Goal: Transaction & Acquisition: Purchase product/service

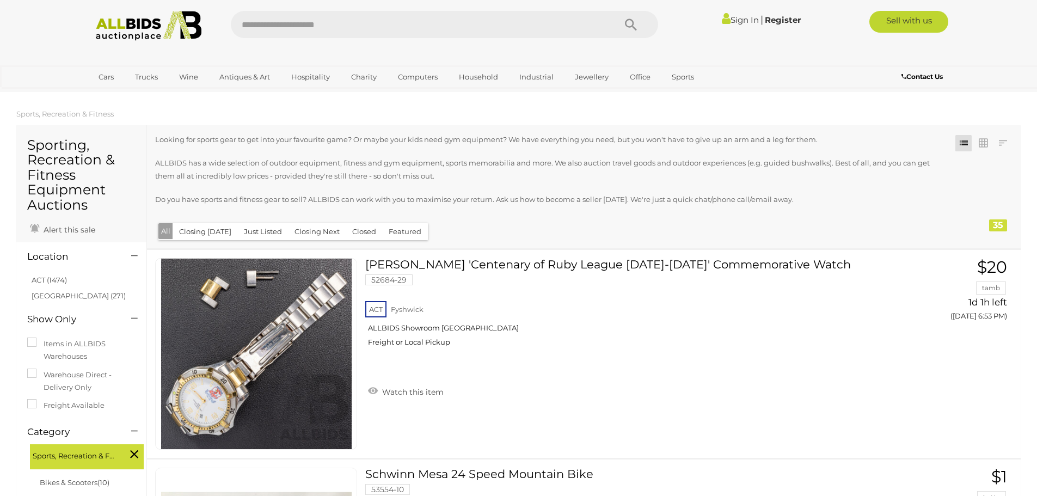
click at [375, 29] on input "text" at bounding box center [417, 24] width 373 height 27
type input "****"
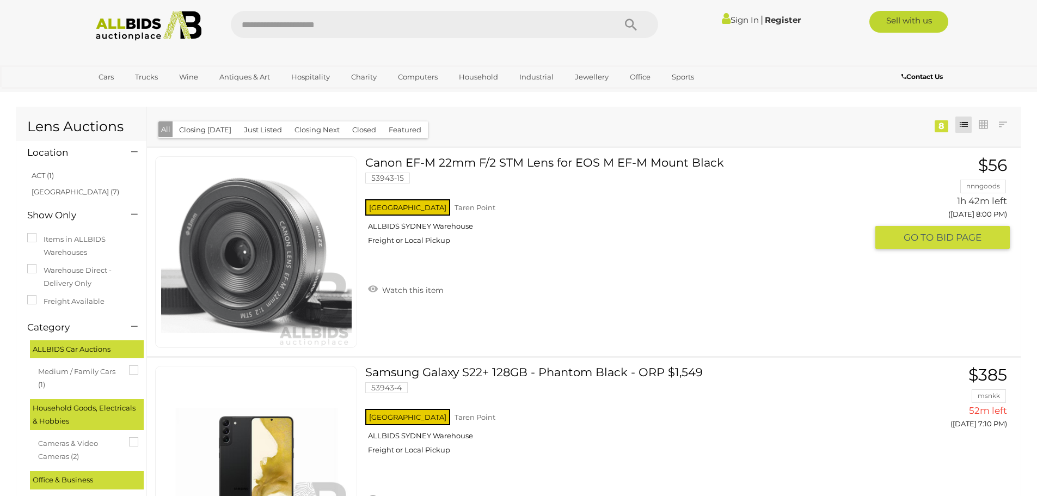
click at [555, 165] on link "Canon EF-M 22mm F/2 STM Lens for EOS M EF-M Mount Black 53943-15 NSW Taren Point" at bounding box center [619, 204] width 493 height 97
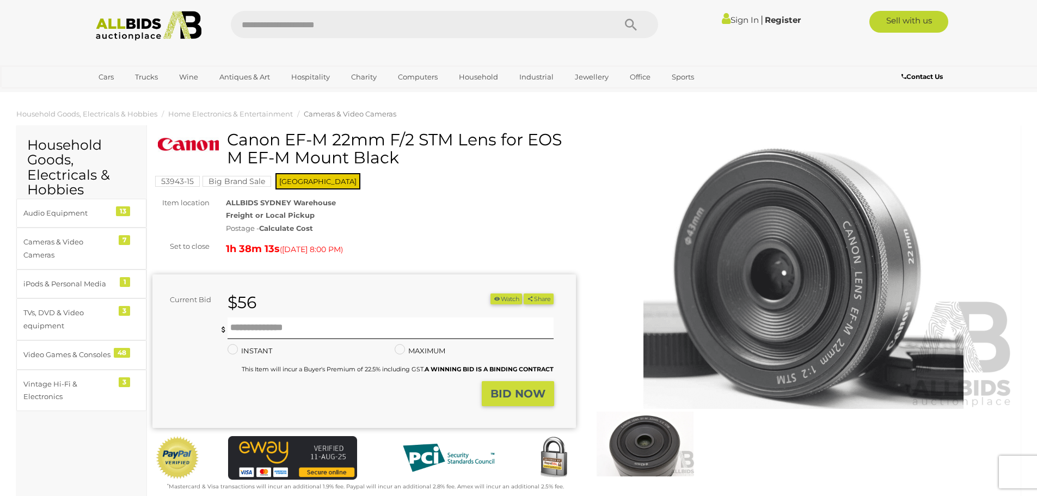
drag, startPoint x: 224, startPoint y: 133, endPoint x: 493, endPoint y: 145, distance: 268.6
click at [493, 145] on div "Canon EF-M 22mm F/2 STM Lens for EOS M EF-M Mount Black" at bounding box center [365, 153] width 415 height 44
drag, startPoint x: 476, startPoint y: 147, endPoint x: 339, endPoint y: 143, distance: 137.8
click at [339, 143] on h1 "Canon EF-M 22mm F/2 STM Lens for EOS M EF-M Mount Black" at bounding box center [365, 149] width 415 height 36
drag, startPoint x: 291, startPoint y: 162, endPoint x: 231, endPoint y: 145, distance: 62.2
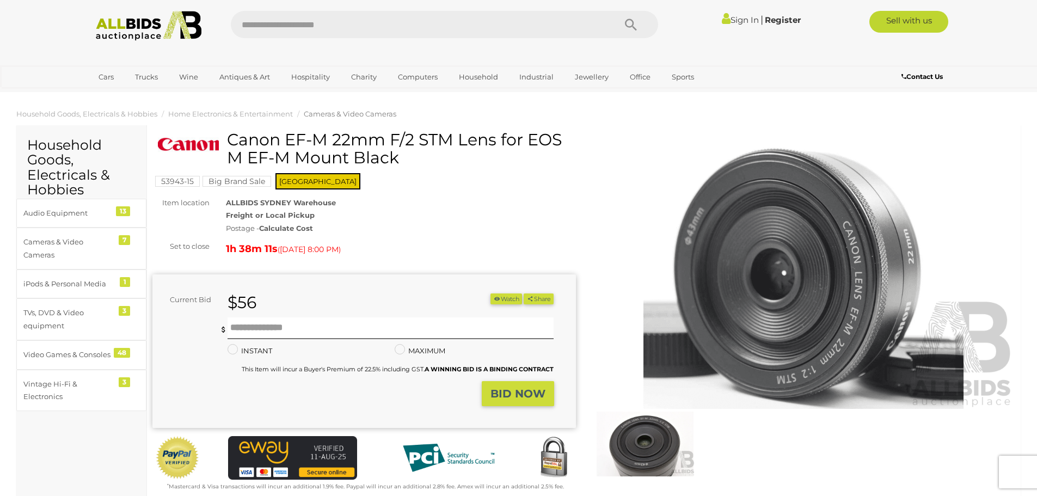
click at [231, 145] on h1 "Canon EF-M 22mm F/2 STM Lens for EOS M EF-M Mount Black" at bounding box center [365, 149] width 415 height 36
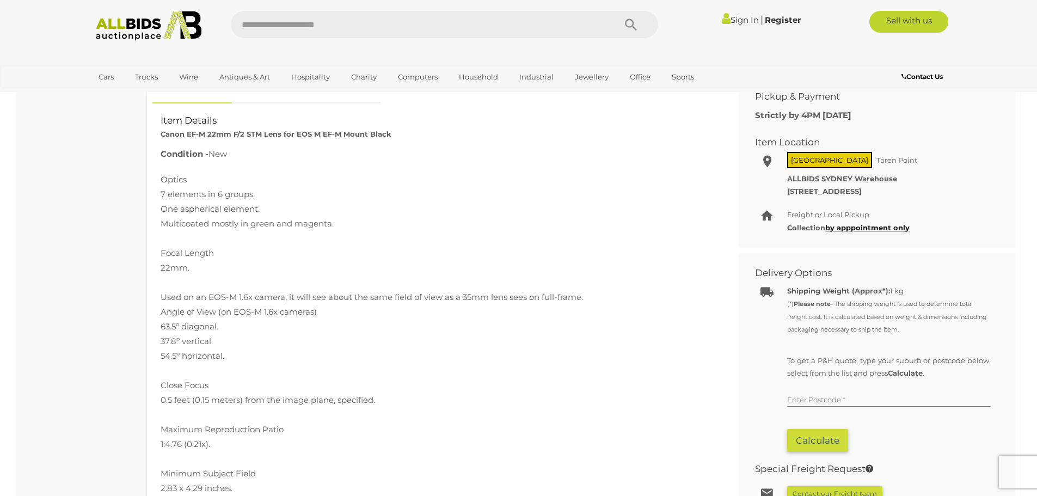
scroll to position [435, 0]
click at [861, 401] on input "text" at bounding box center [889, 398] width 204 height 16
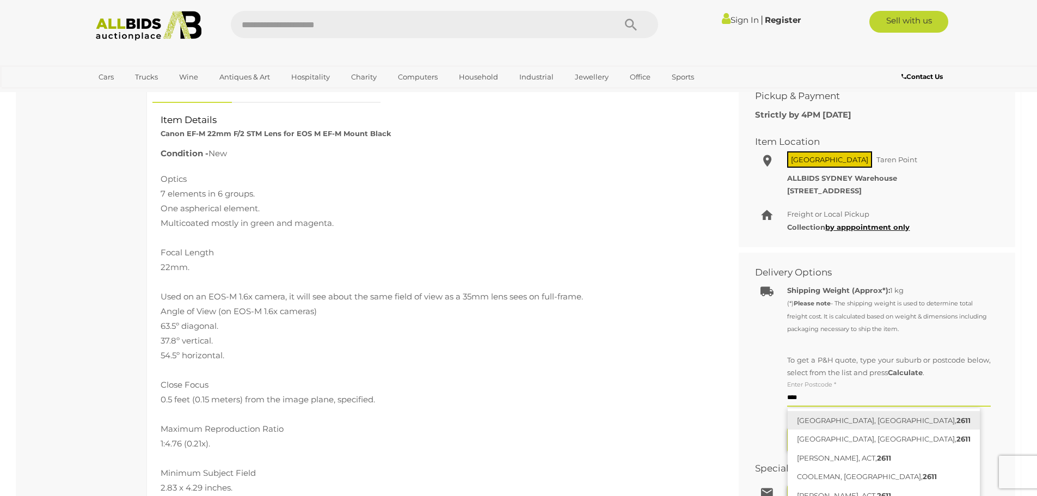
scroll to position [490, 0]
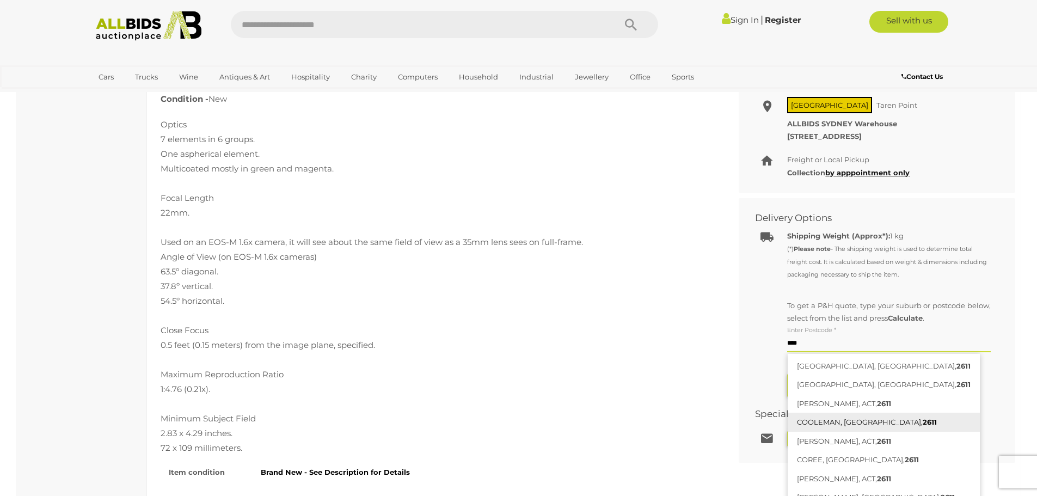
click at [846, 420] on link "COOLEMAN, NSW, 2611" at bounding box center [884, 422] width 192 height 19
type input "**********"
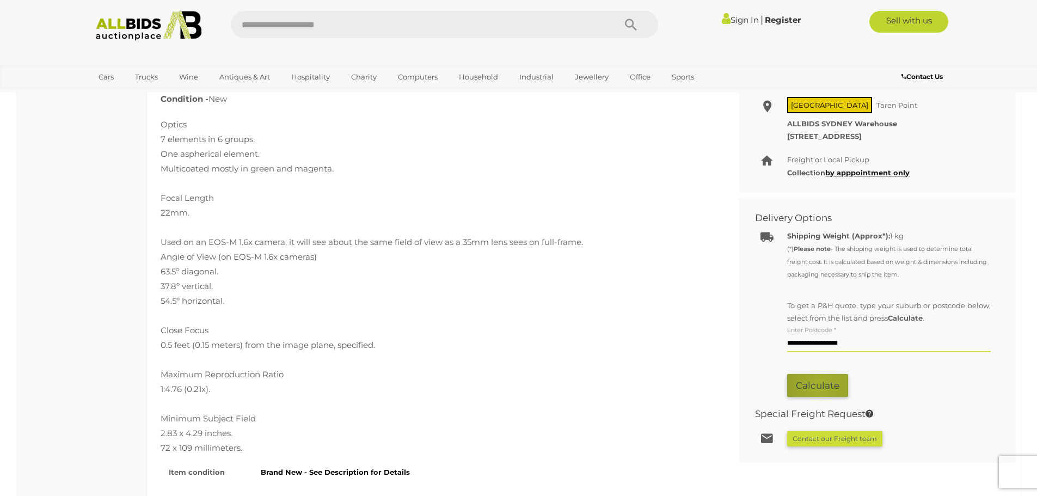
click at [821, 384] on button "Calculate" at bounding box center [817, 385] width 61 height 23
click at [839, 393] on button "Calculate" at bounding box center [817, 385] width 61 height 23
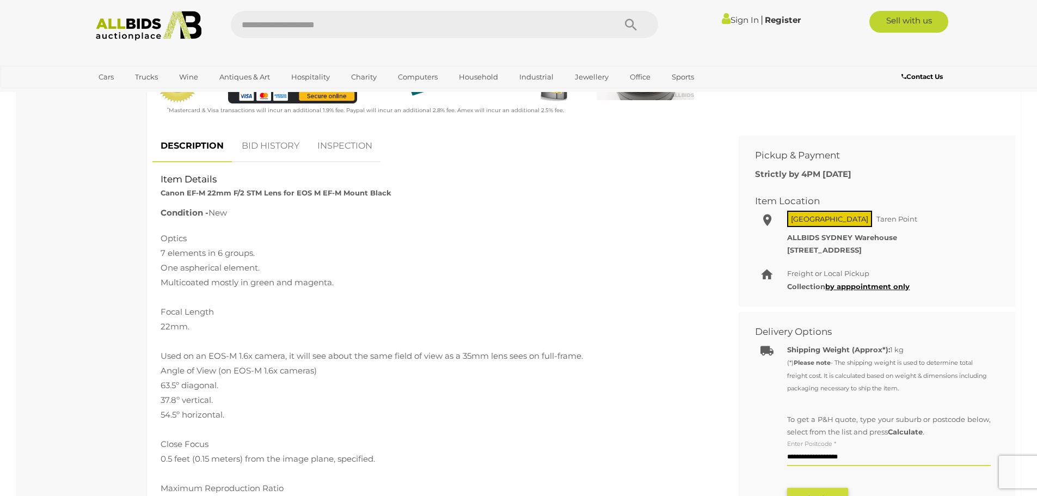
scroll to position [272, 0]
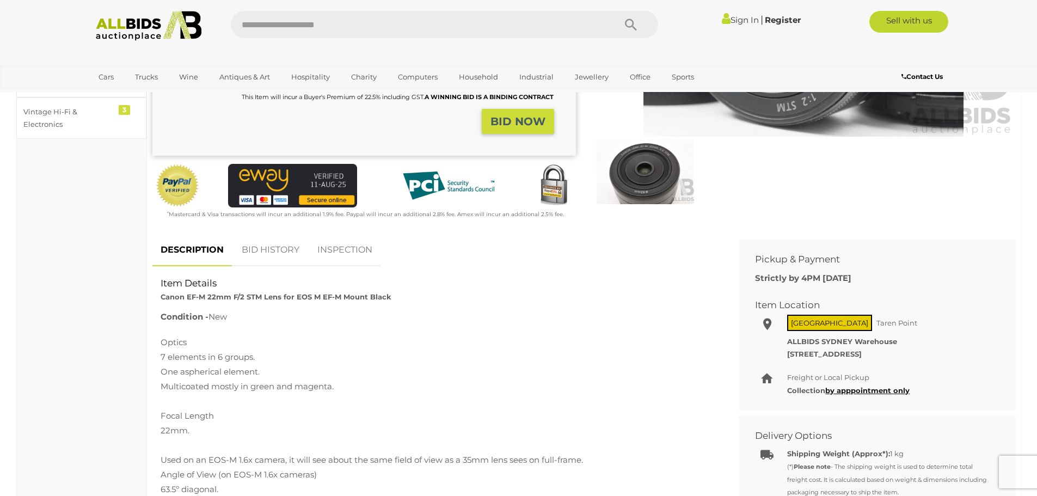
drag, startPoint x: 151, startPoint y: 295, endPoint x: 207, endPoint y: 296, distance: 56.1
drag, startPoint x: 280, startPoint y: 298, endPoint x: 161, endPoint y: 299, distance: 119.7
click at [161, 299] on strong "Canon EF-M 22mm F/2 STM Lens for EOS M EF-M Mount Black" at bounding box center [276, 296] width 231 height 9
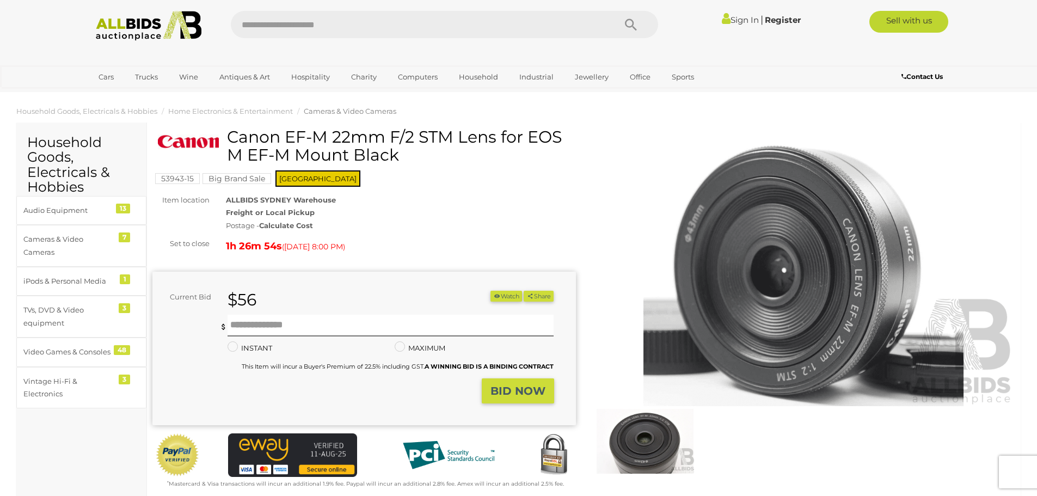
scroll to position [0, 0]
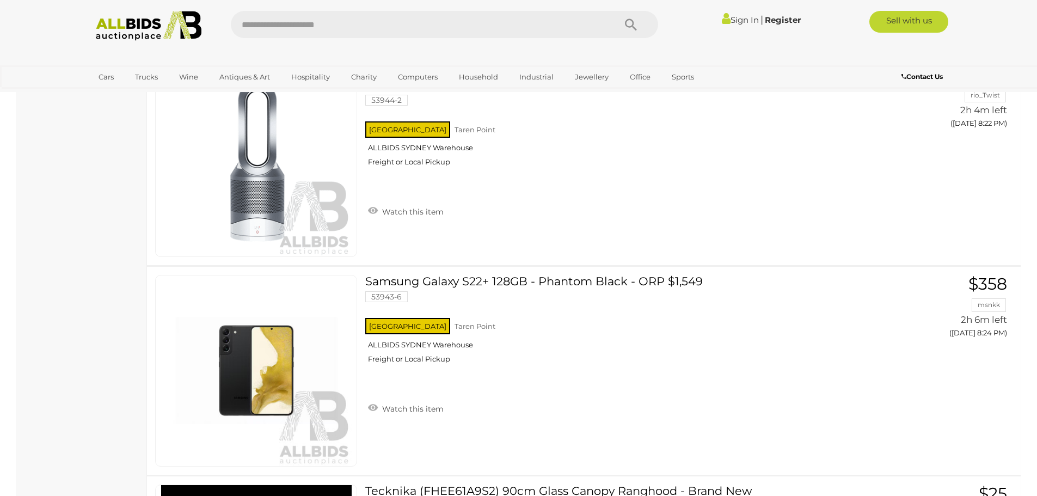
scroll to position [8891, 0]
drag, startPoint x: 1036, startPoint y: 398, endPoint x: 1043, endPoint y: 427, distance: 29.6
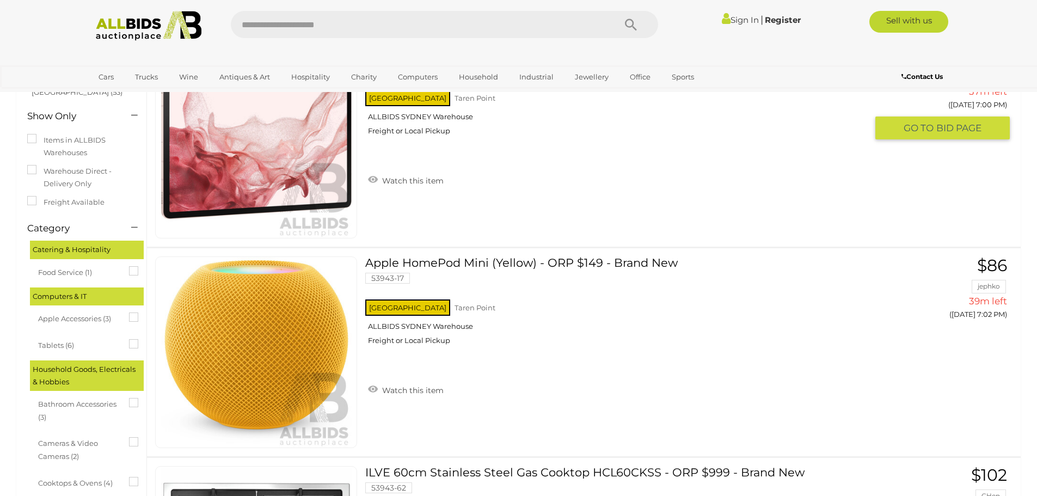
scroll to position [0, 0]
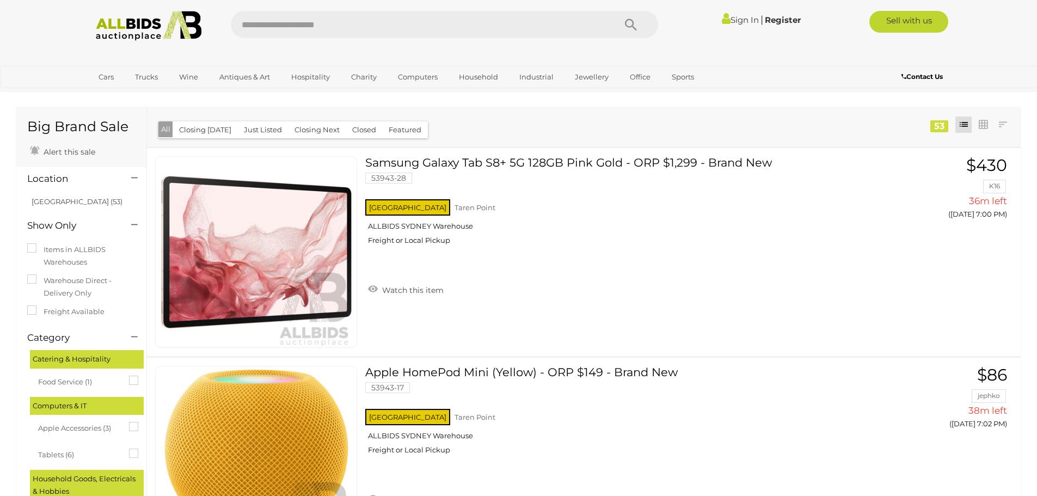
click at [313, 127] on button "Closing Next" at bounding box center [317, 129] width 58 height 17
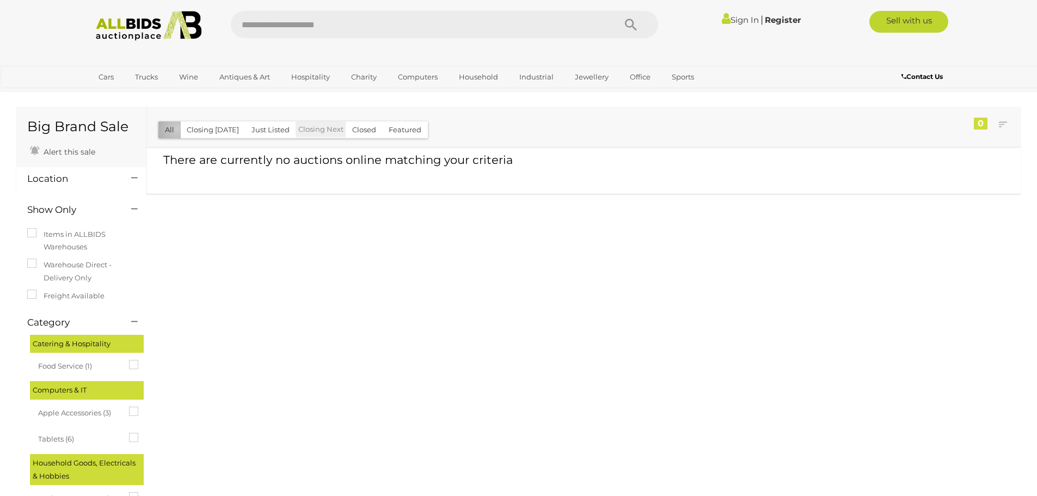
click at [177, 128] on button "All" at bounding box center [169, 129] width 22 height 17
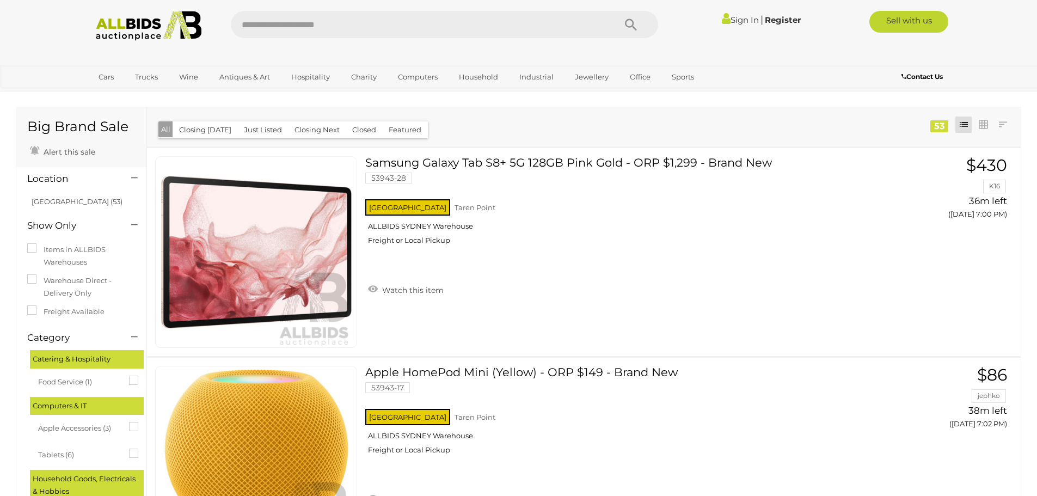
scroll to position [8891, 0]
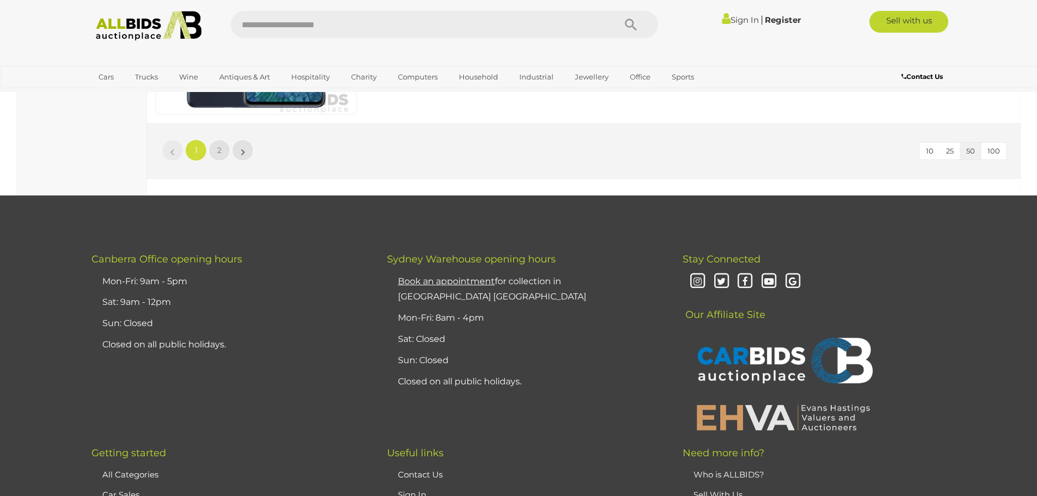
scroll to position [10415, 0]
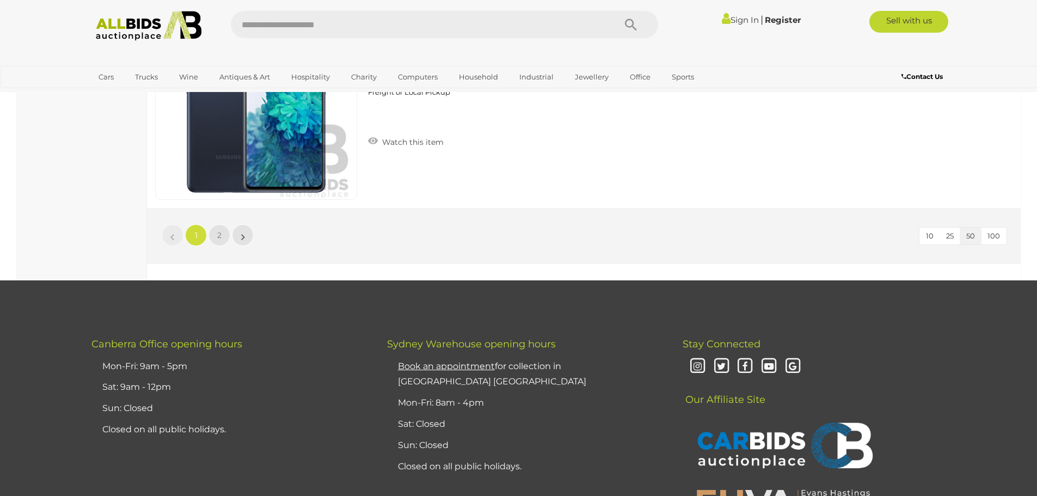
click at [200, 227] on link "1" at bounding box center [196, 235] width 22 height 22
click at [233, 242] on li "»" at bounding box center [242, 235] width 21 height 22
click at [220, 244] on link "2" at bounding box center [219, 235] width 22 height 22
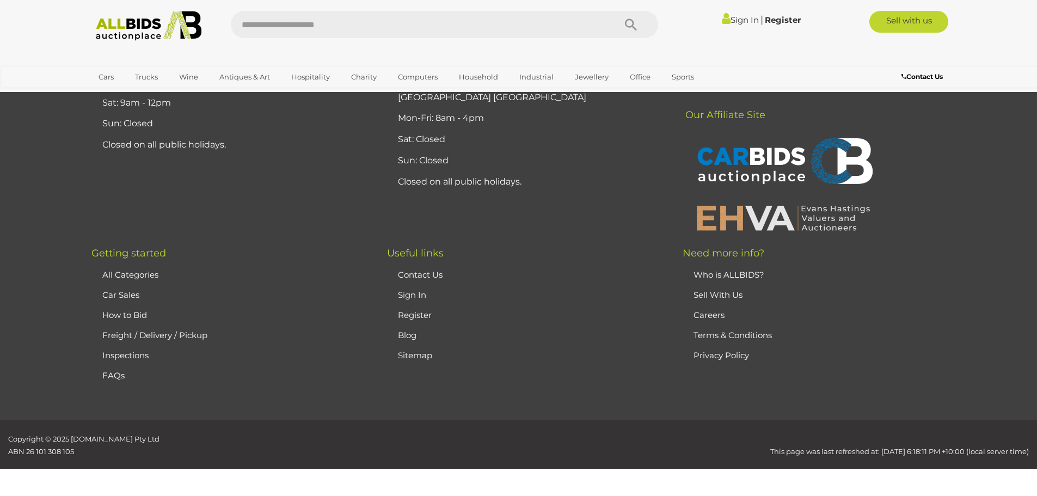
scroll to position [38, 0]
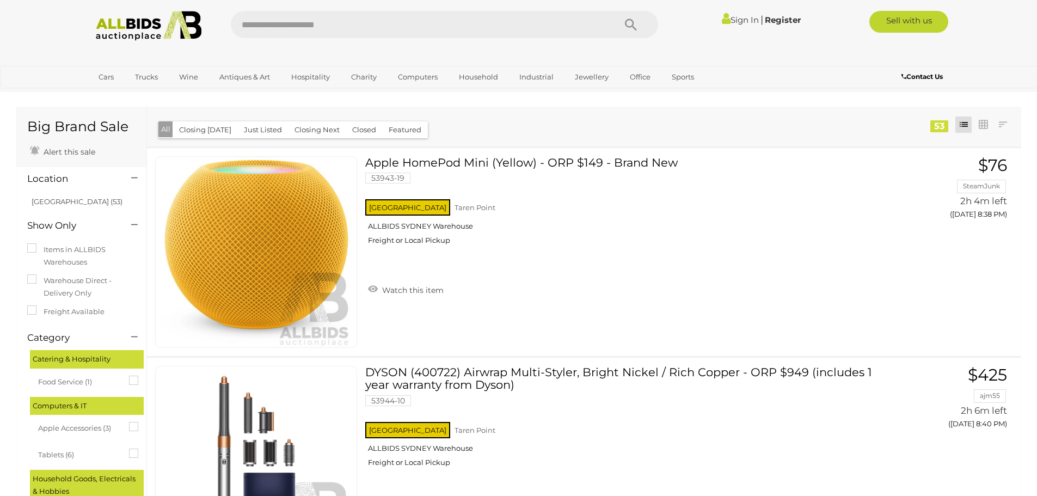
click at [416, 19] on input "text" at bounding box center [417, 24] width 373 height 27
type input "*****"
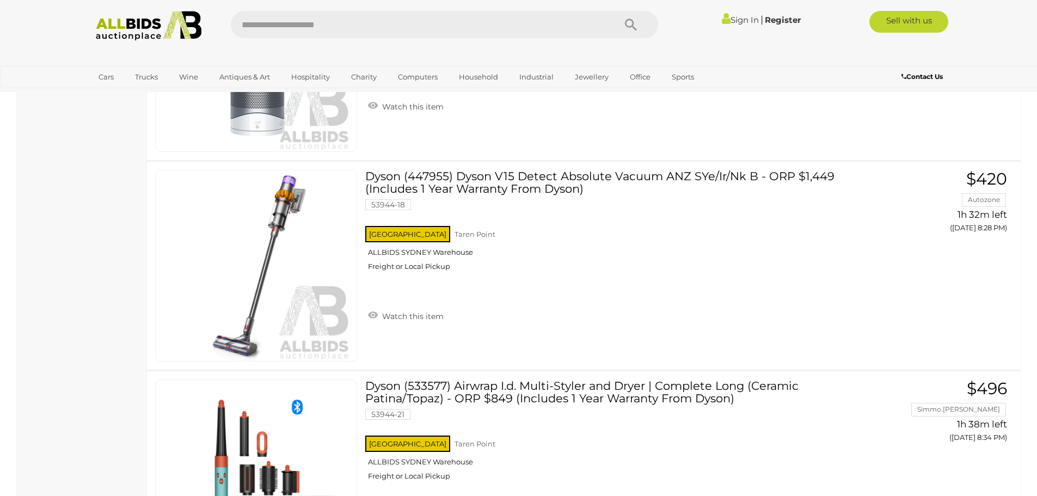
scroll to position [3297, 0]
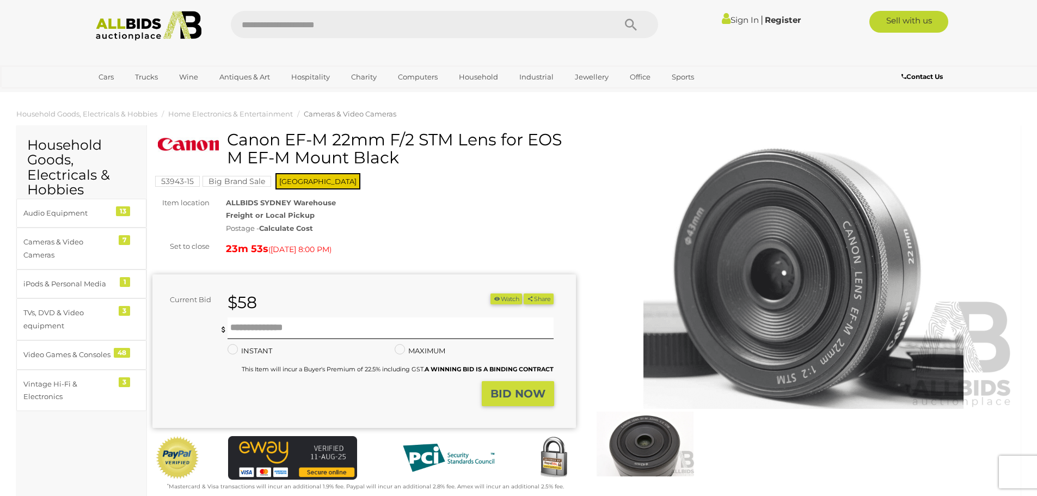
drag, startPoint x: 229, startPoint y: 138, endPoint x: 495, endPoint y: 142, distance: 265.6
click at [495, 142] on div "Canon EF-M 22mm F/2 STM Lens for EOS M EF-M Mount Black" at bounding box center [365, 153] width 415 height 44
